Goal: Find specific page/section: Find specific page/section

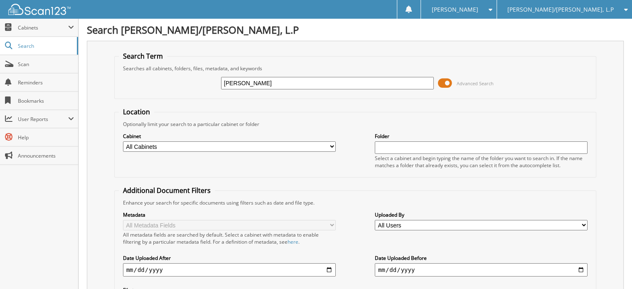
type input "[PERSON_NAME]"
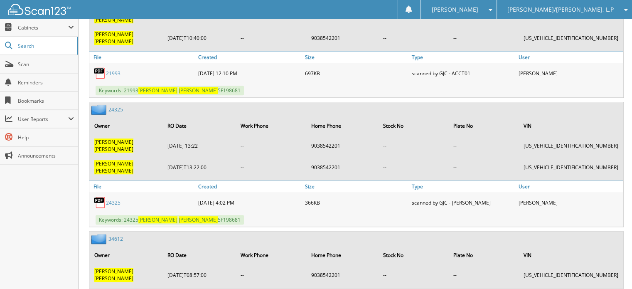
scroll to position [706, 0]
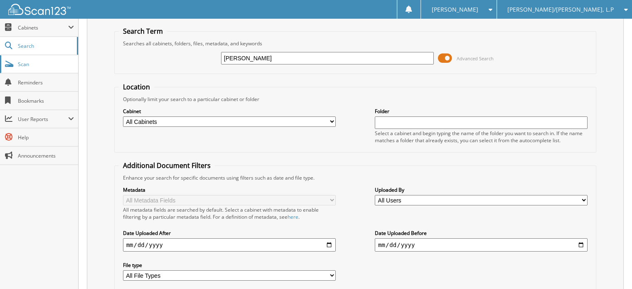
scroll to position [0, 0]
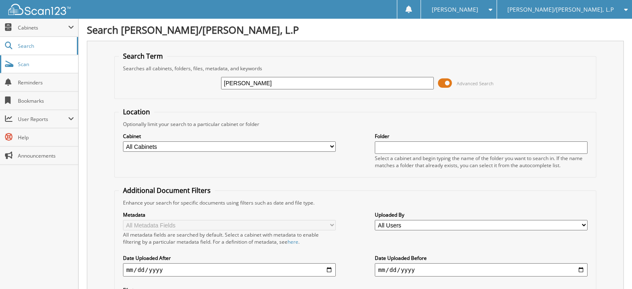
click at [44, 64] on span "Scan" at bounding box center [46, 64] width 56 height 7
